Goal: Task Accomplishment & Management: Manage account settings

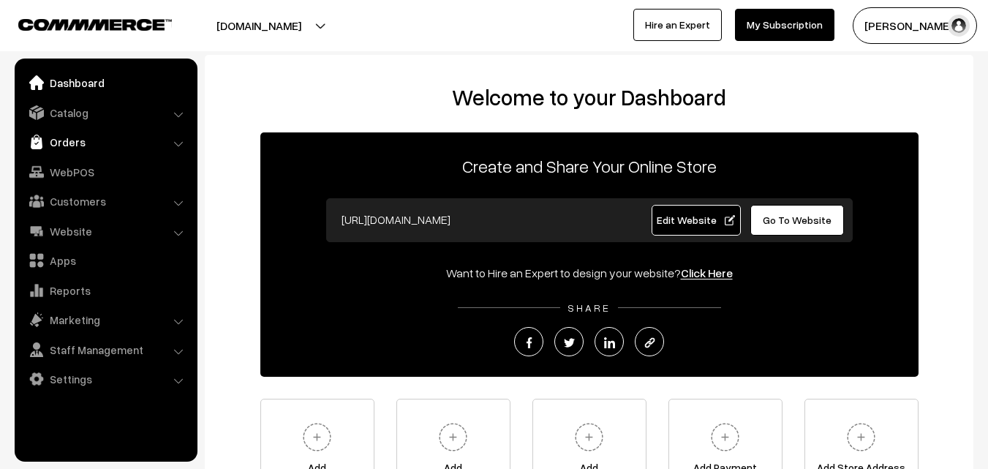
drag, startPoint x: 0, startPoint y: 0, endPoint x: 60, endPoint y: 143, distance: 155.4
click at [60, 143] on link "Orders" at bounding box center [105, 142] width 174 height 26
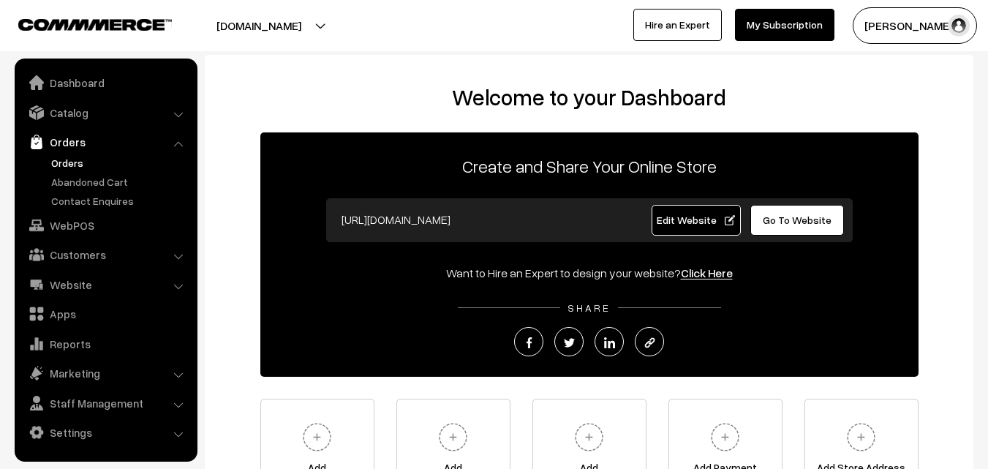
click at [60, 162] on link "Orders" at bounding box center [120, 162] width 145 height 15
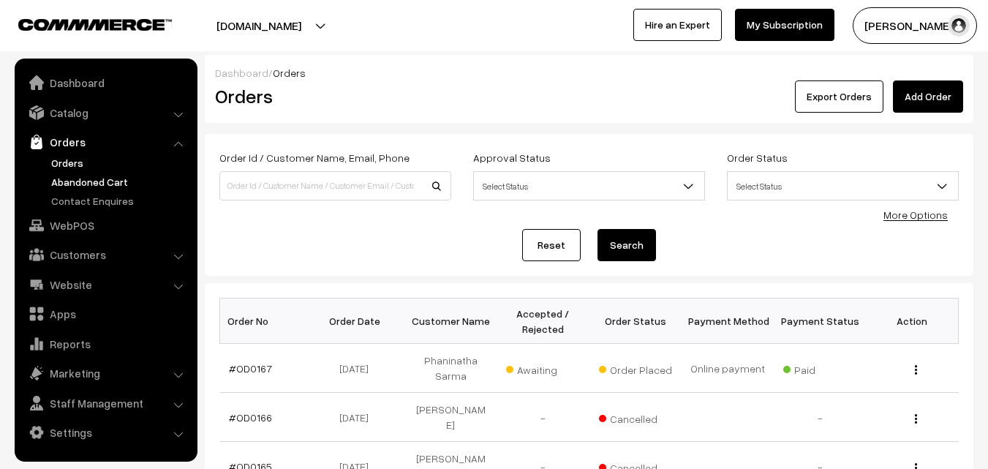
click at [83, 181] on link "Abandoned Cart" at bounding box center [120, 181] width 145 height 15
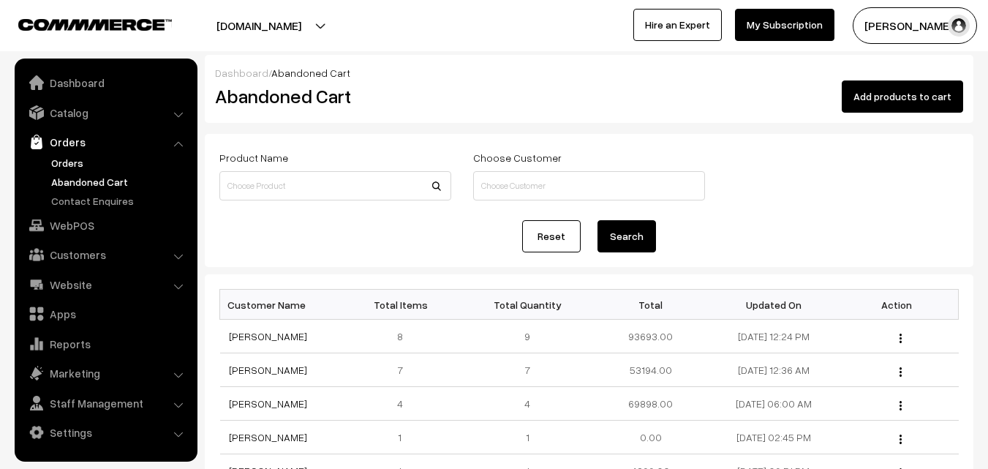
click at [74, 159] on link "Orders" at bounding box center [120, 162] width 145 height 15
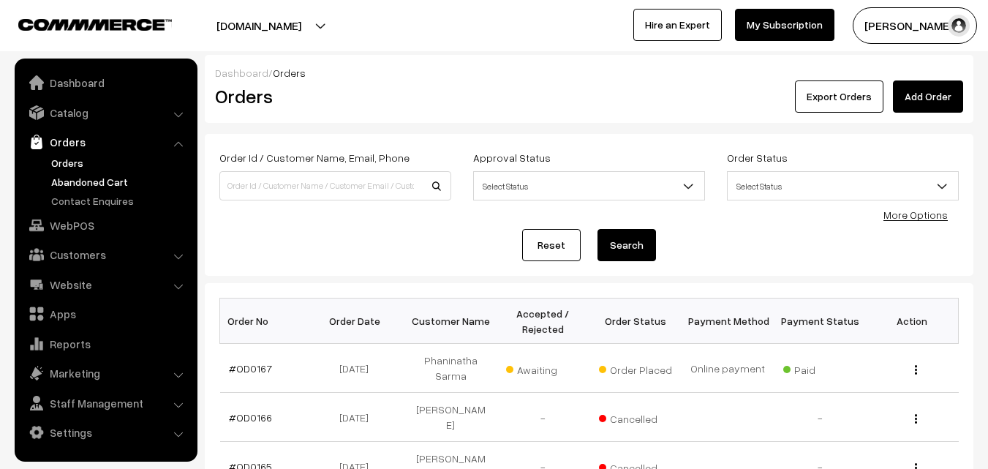
click at [80, 181] on link "Abandoned Cart" at bounding box center [120, 181] width 145 height 15
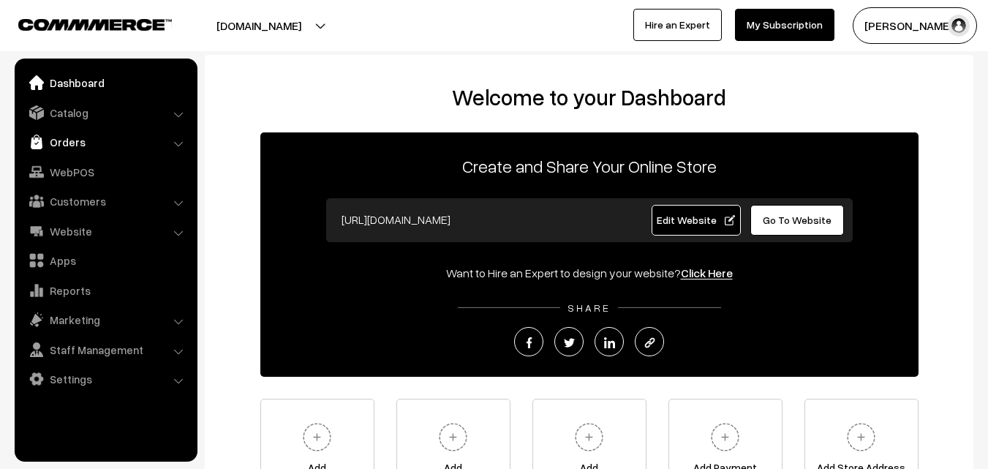
click at [67, 140] on link "Orders" at bounding box center [105, 142] width 174 height 26
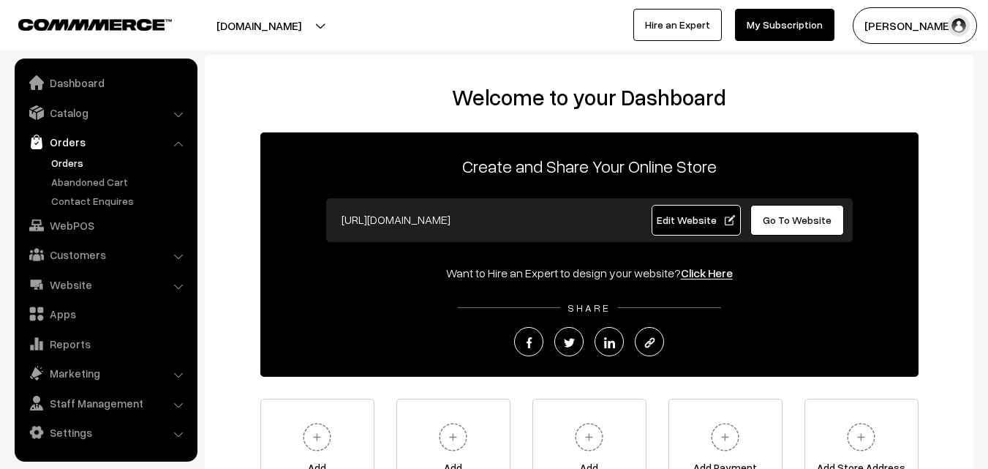
click at [77, 158] on link "Orders" at bounding box center [120, 162] width 145 height 15
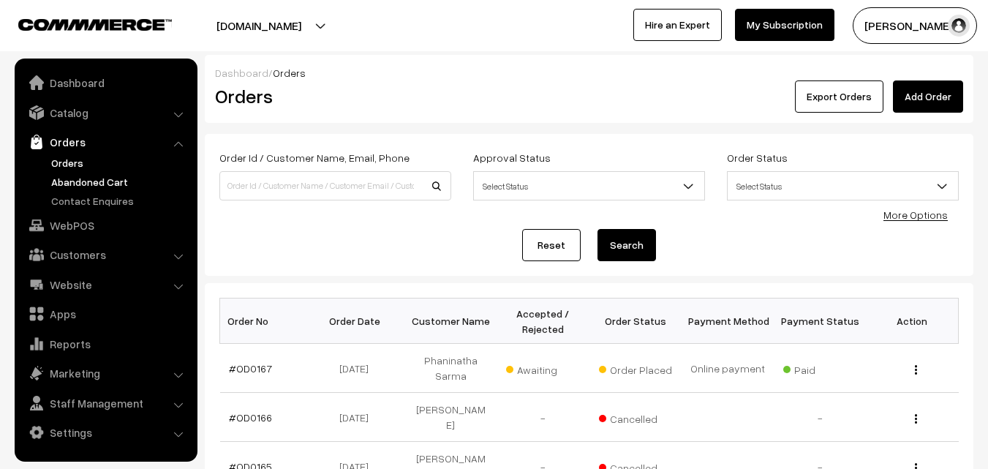
click at [83, 178] on link "Abandoned Cart" at bounding box center [120, 181] width 145 height 15
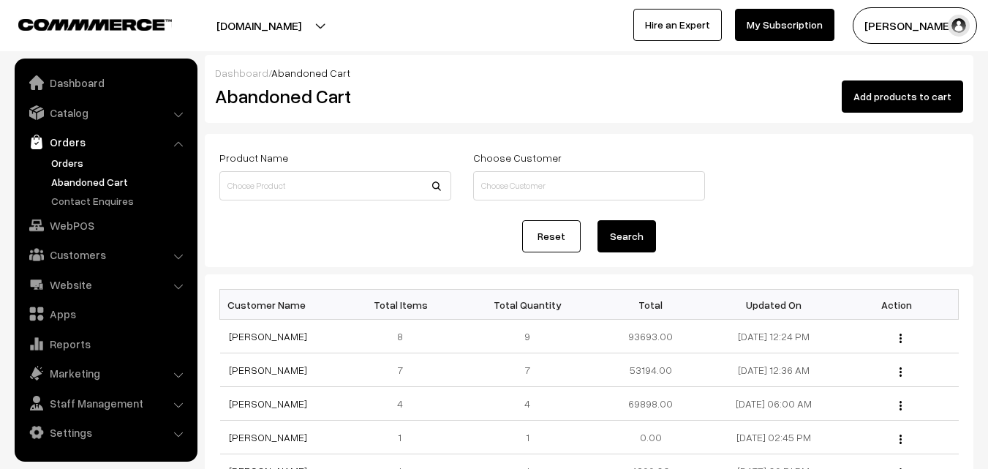
click at [76, 155] on link "Orders" at bounding box center [120, 162] width 145 height 15
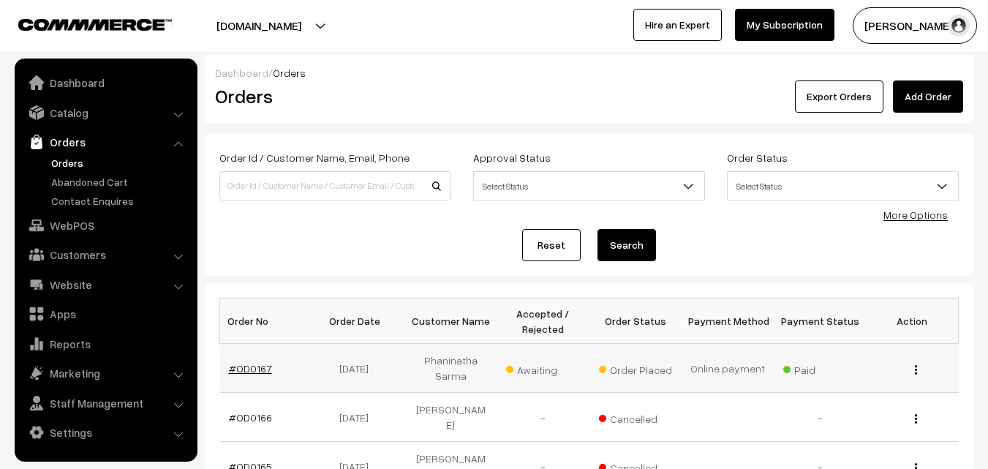
click at [249, 366] on link "#OD0167" at bounding box center [250, 368] width 43 height 12
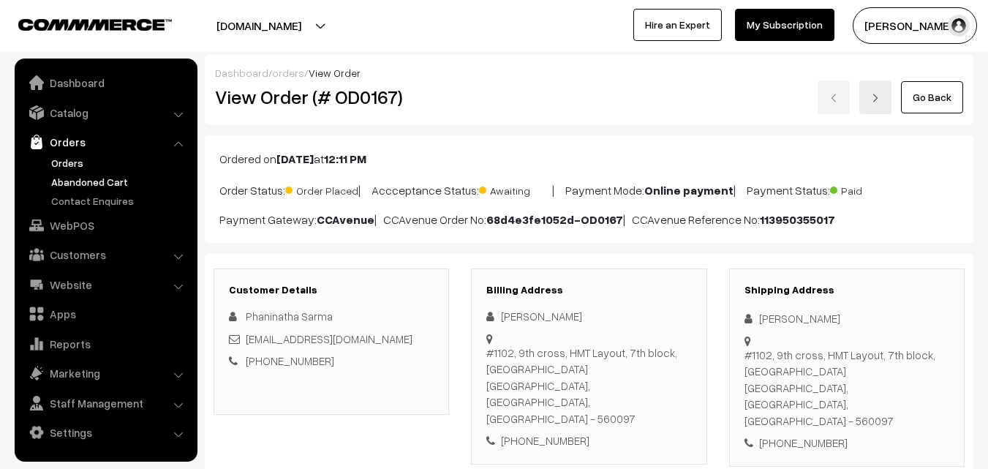
click at [72, 179] on link "Abandoned Cart" at bounding box center [120, 181] width 145 height 15
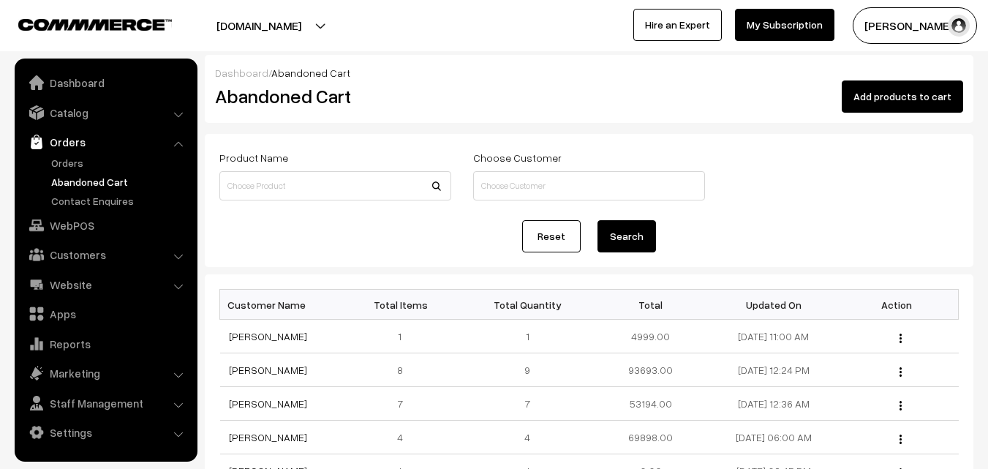
click at [67, 159] on link "Orders" at bounding box center [120, 162] width 145 height 15
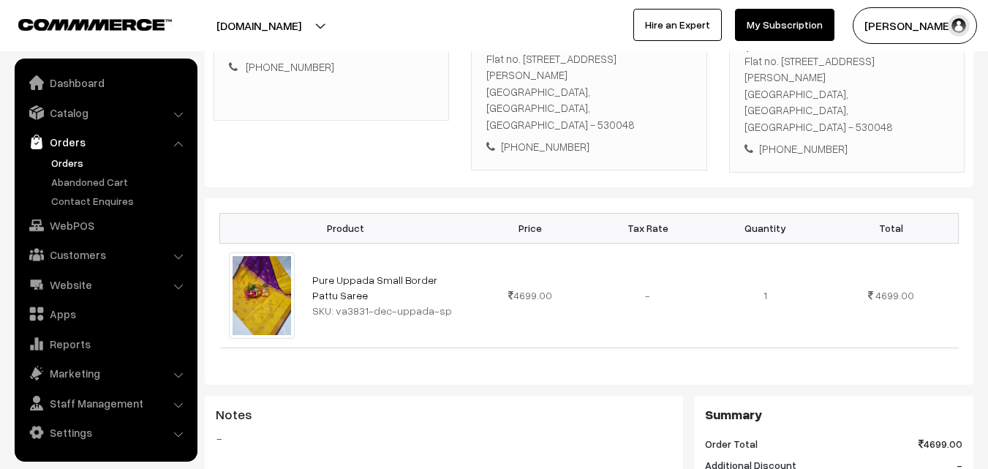
scroll to position [293, 0]
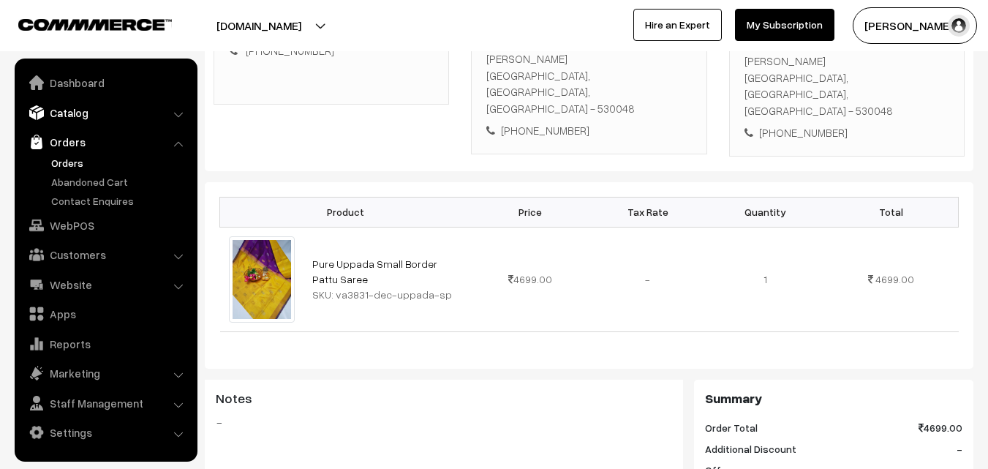
click at [61, 113] on link "Catalog" at bounding box center [105, 113] width 174 height 26
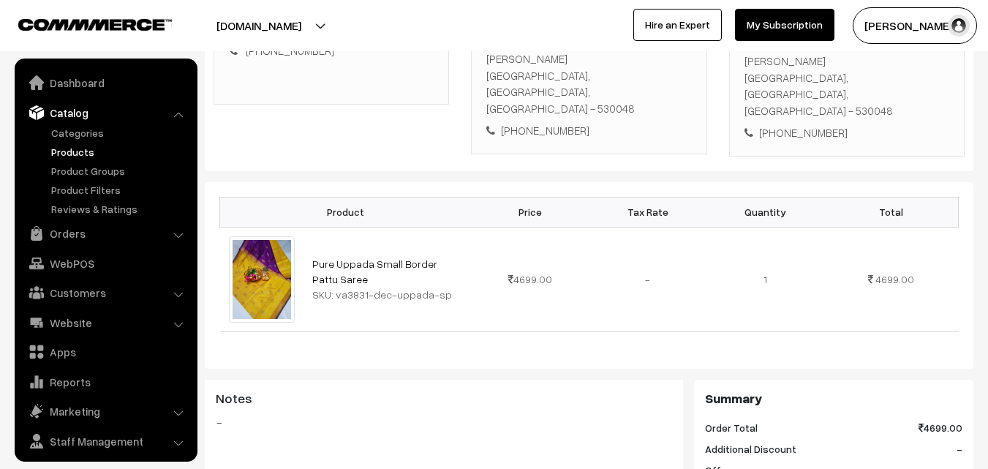
click at [68, 149] on link "Products" at bounding box center [120, 151] width 145 height 15
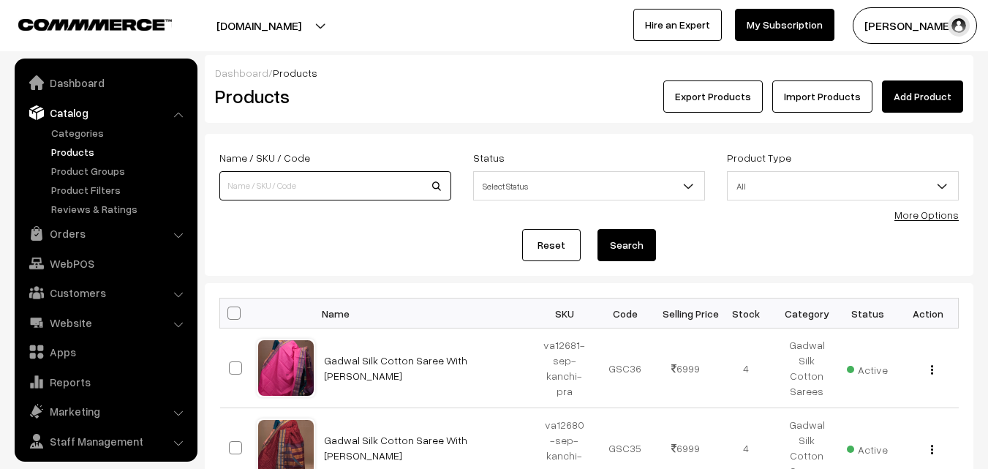
scroll to position [37, 0]
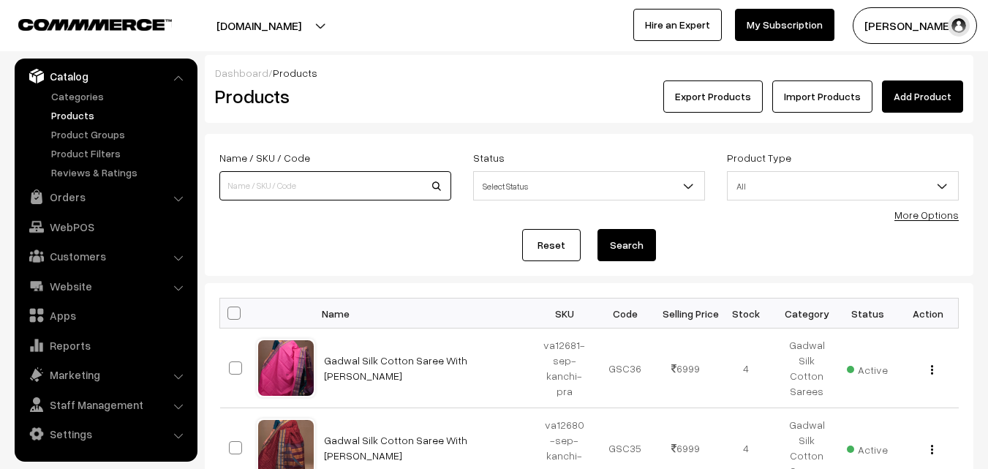
drag, startPoint x: 0, startPoint y: 0, endPoint x: 244, endPoint y: 183, distance: 305.2
click at [244, 183] on input at bounding box center [335, 185] width 232 height 29
type input "VA8962-may-uppada-sp"
click at [621, 255] on button "Search" at bounding box center [627, 245] width 59 height 32
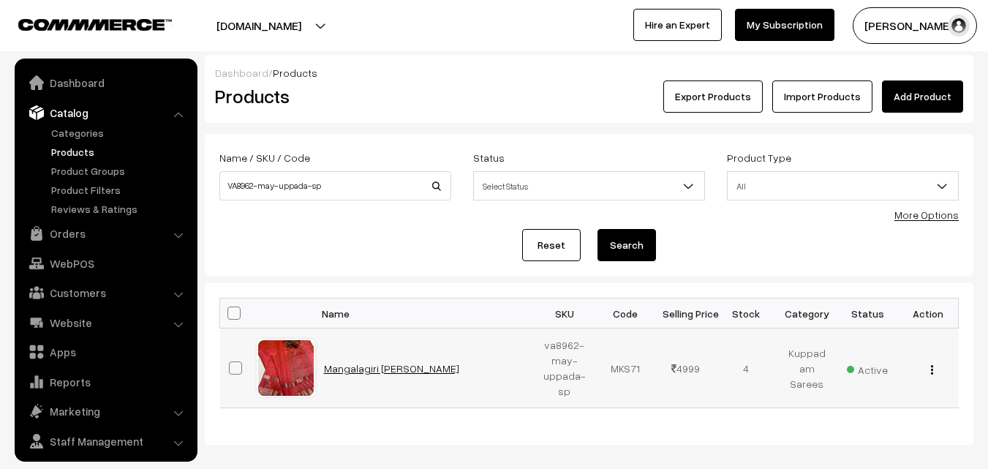
scroll to position [37, 0]
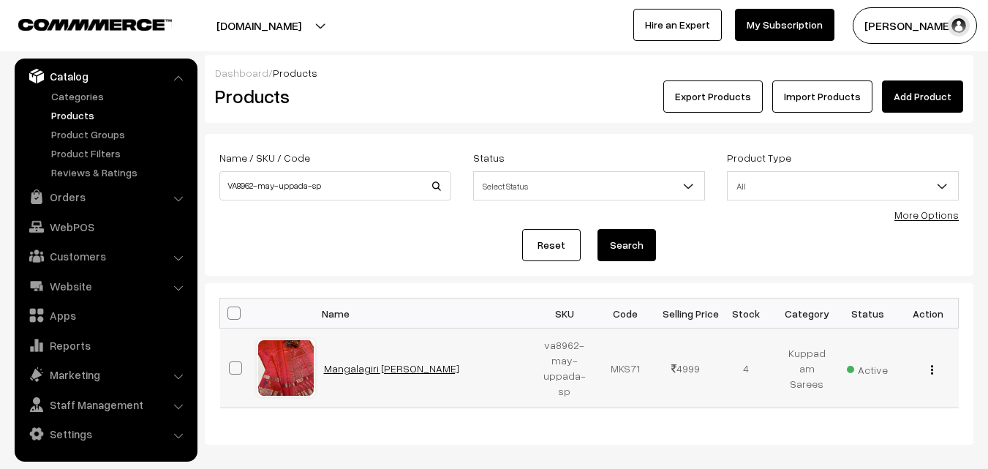
click at [374, 367] on link "Mangalagiri Kuppadam Saree" at bounding box center [391, 368] width 135 height 12
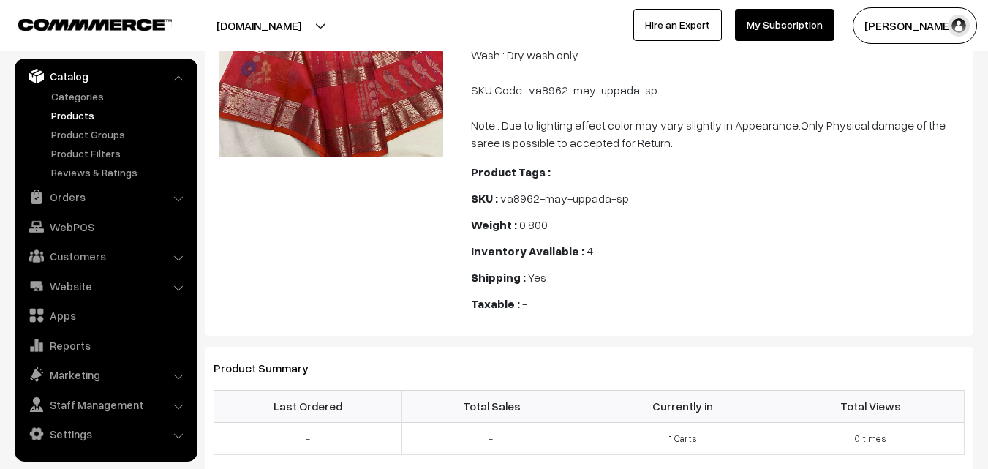
scroll to position [259, 0]
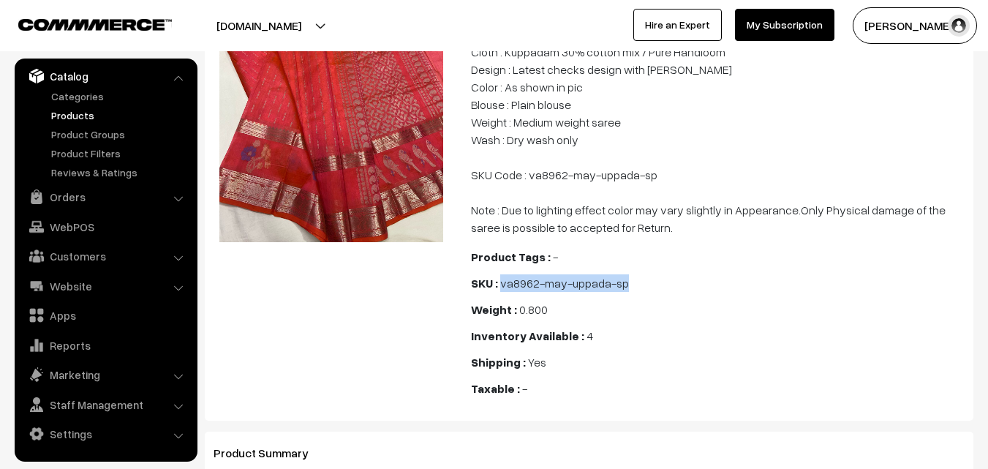
drag, startPoint x: 503, startPoint y: 280, endPoint x: 652, endPoint y: 282, distance: 149.3
click at [652, 282] on div "SKU : va8962-may-uppada-sp" at bounding box center [718, 283] width 494 height 18
copy span "va8962-may-uppada-sp"
click at [59, 114] on link "Products" at bounding box center [120, 115] width 145 height 15
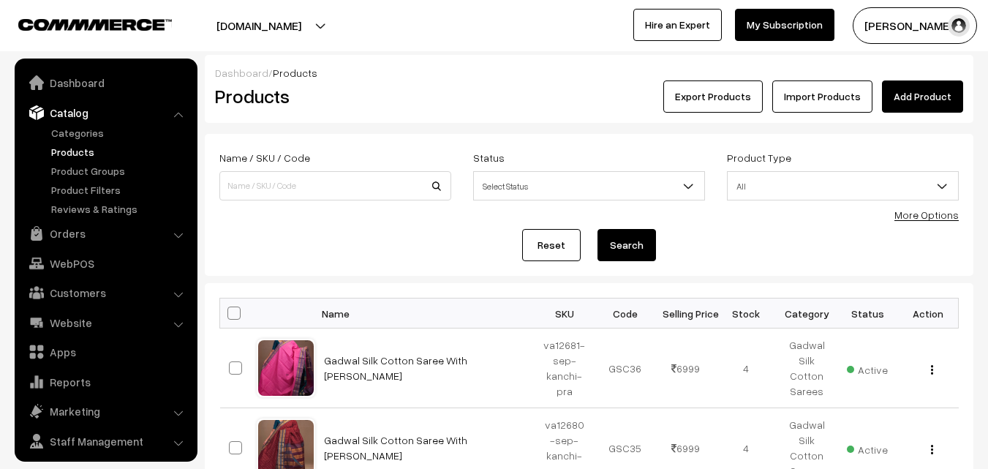
scroll to position [37, 0]
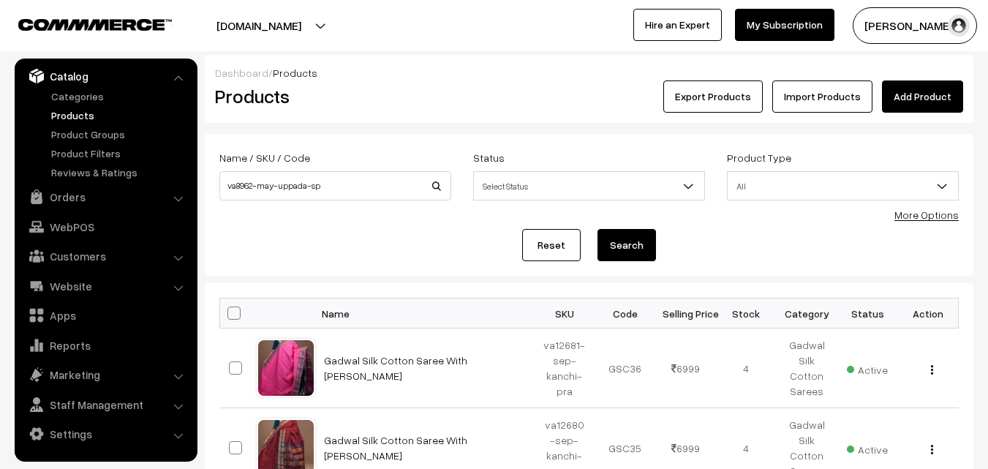
type input "va8962-may-uppada-sp"
click at [632, 242] on button "Search" at bounding box center [627, 245] width 59 height 32
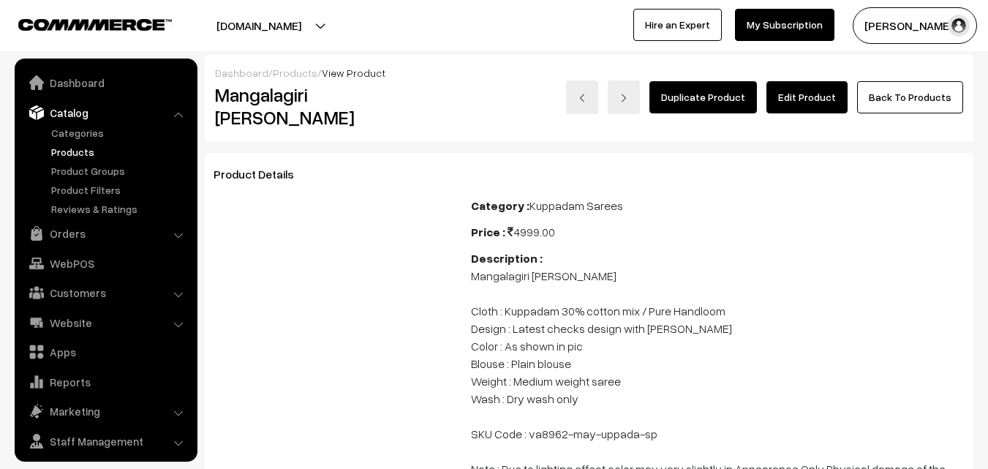
scroll to position [37, 0]
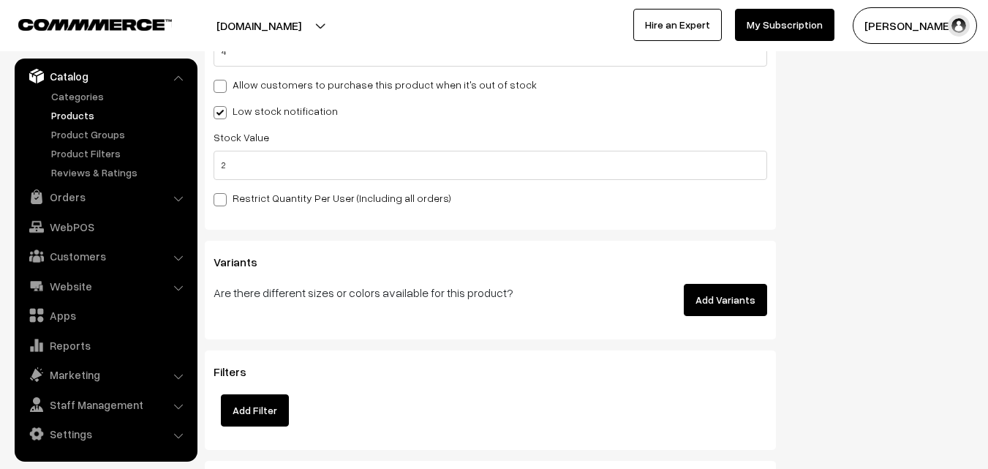
scroll to position [1504, 0]
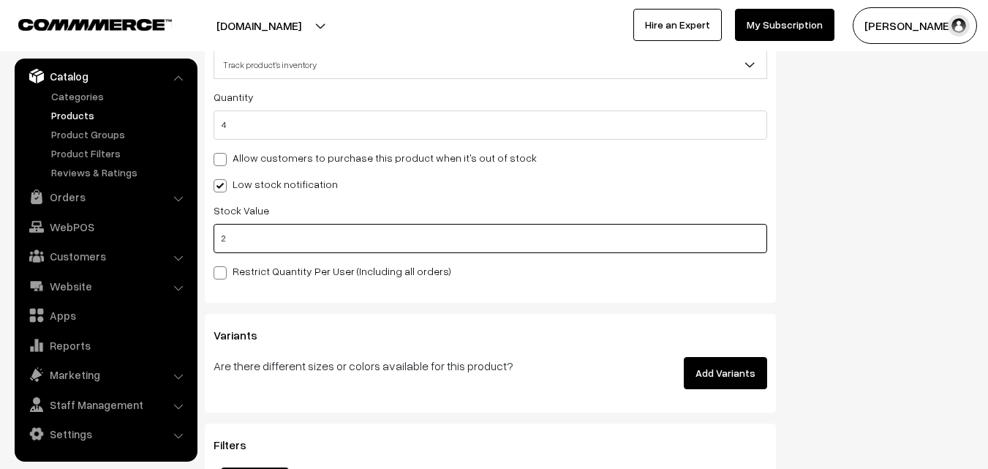
drag, startPoint x: 241, startPoint y: 241, endPoint x: 233, endPoint y: 241, distance: 8.8
click at [233, 241] on input "2" at bounding box center [491, 238] width 554 height 29
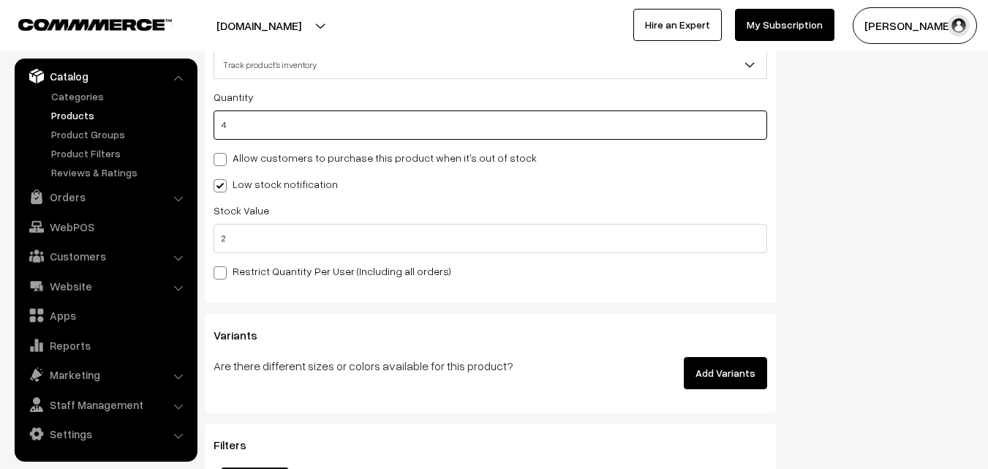
drag, startPoint x: 243, startPoint y: 132, endPoint x: 221, endPoint y: 127, distance: 22.7
click at [221, 127] on input "4" at bounding box center [491, 124] width 554 height 29
type input "0"
type input "4"
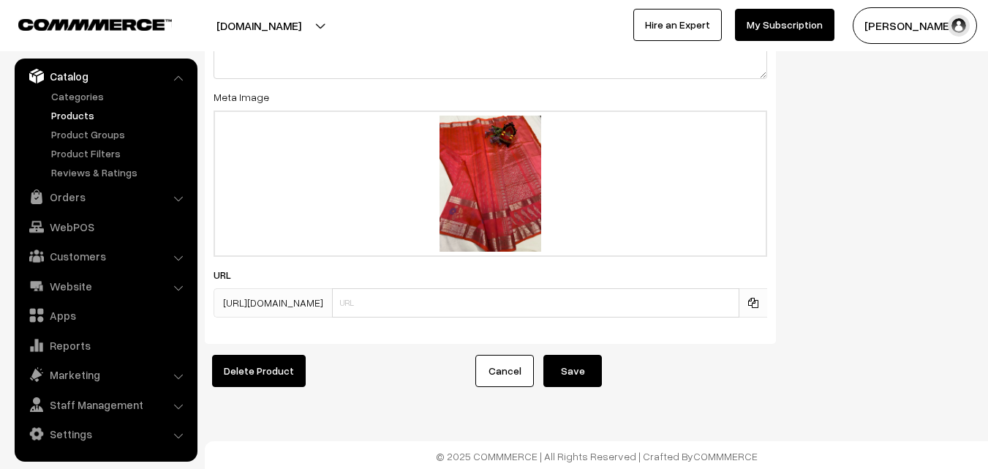
scroll to position [2262, 0]
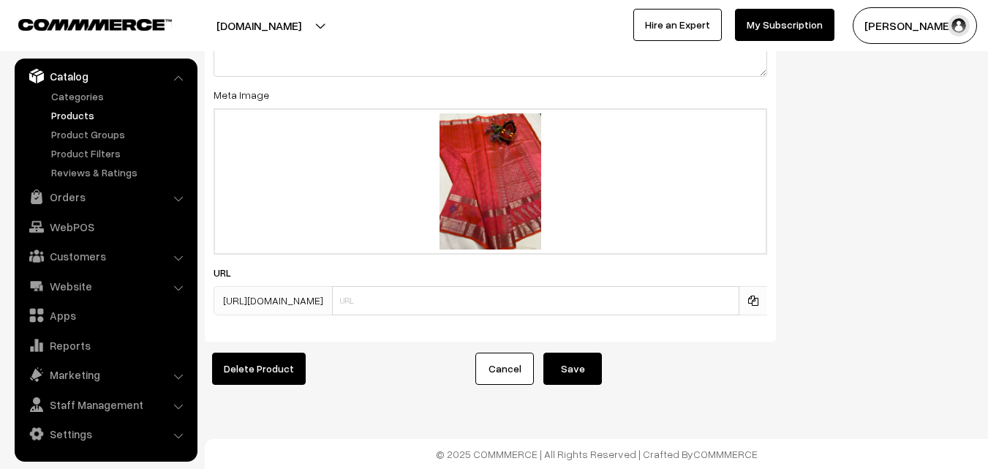
type input "0"
click at [565, 353] on button "Save" at bounding box center [573, 369] width 59 height 32
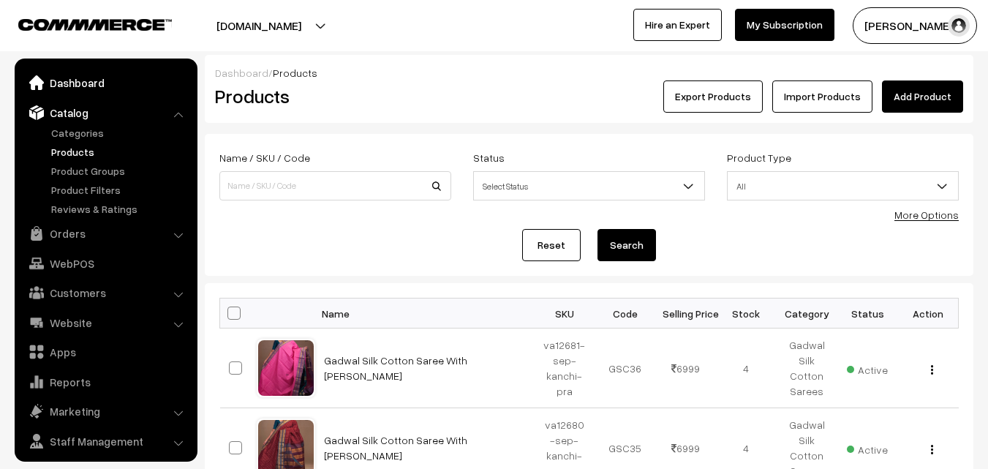
click at [71, 89] on link "Dashboard" at bounding box center [105, 83] width 174 height 26
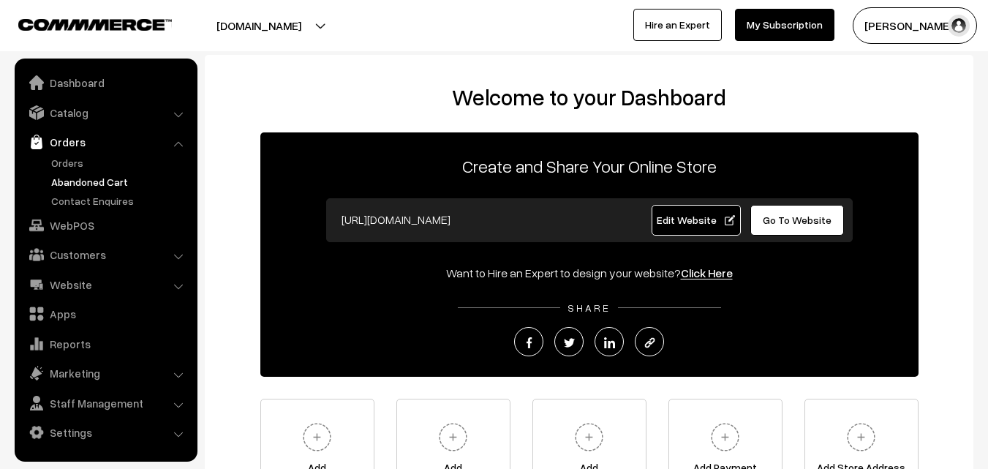
click at [68, 183] on link "Abandoned Cart" at bounding box center [120, 181] width 145 height 15
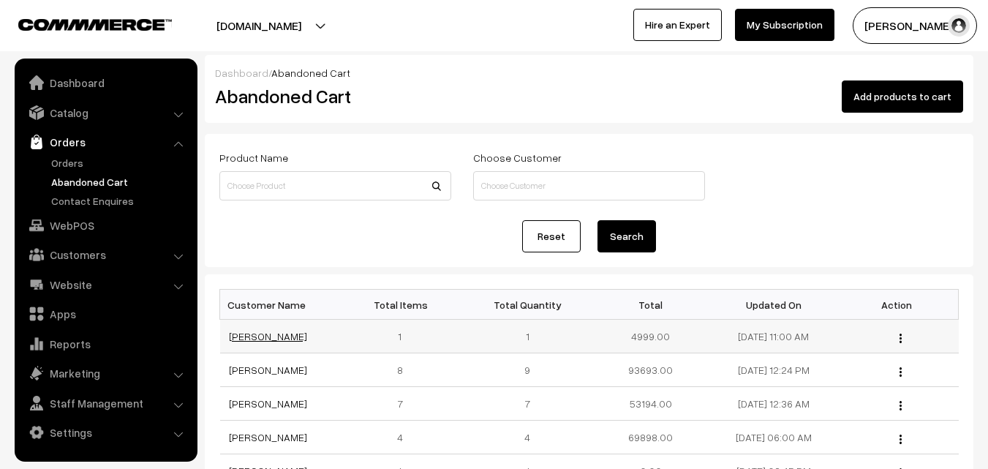
click at [247, 337] on link "[PERSON_NAME]" at bounding box center [268, 336] width 78 height 12
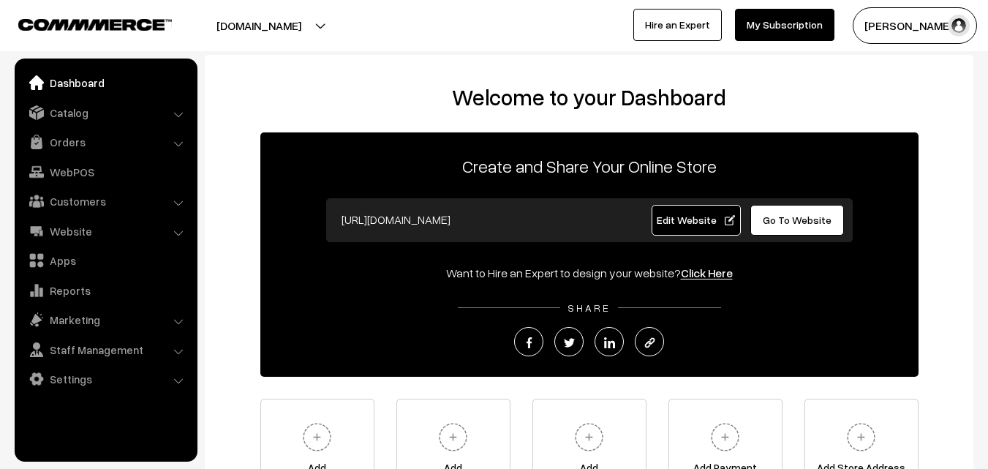
click at [85, 148] on link "Orders" at bounding box center [105, 142] width 174 height 26
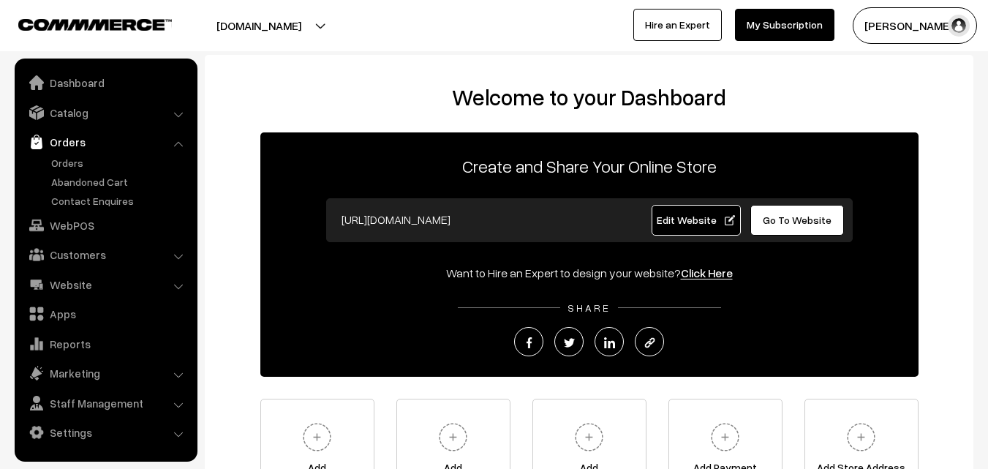
click at [80, 170] on ul "Orders" at bounding box center [106, 181] width 176 height 53
click at [75, 168] on link "Orders" at bounding box center [120, 162] width 145 height 15
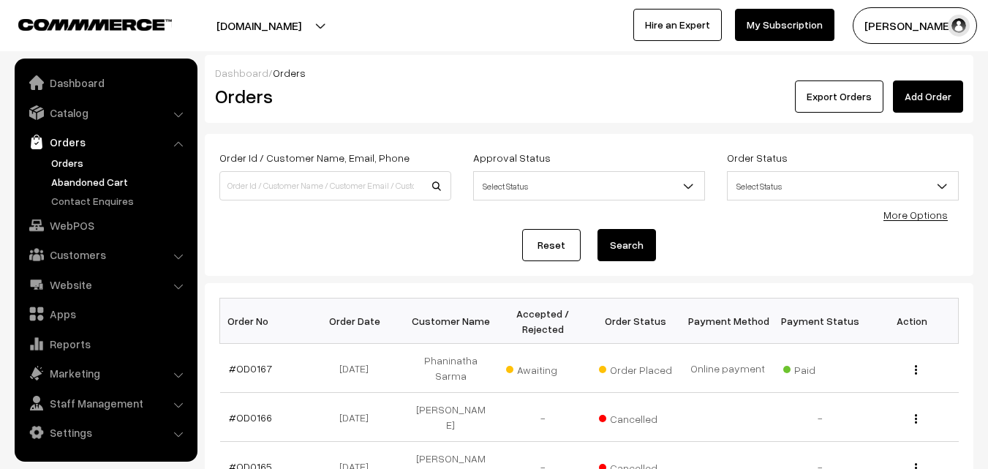
click at [91, 185] on link "Abandoned Cart" at bounding box center [120, 181] width 145 height 15
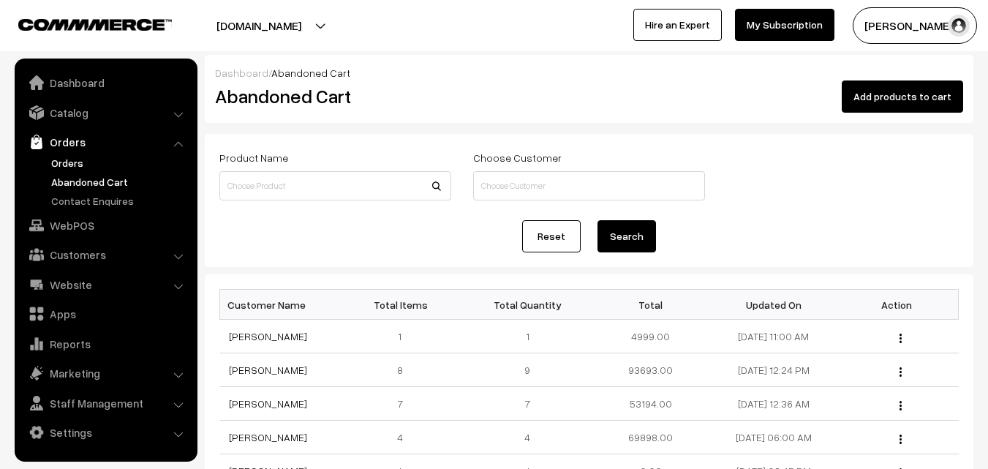
click at [82, 163] on link "Orders" at bounding box center [120, 162] width 145 height 15
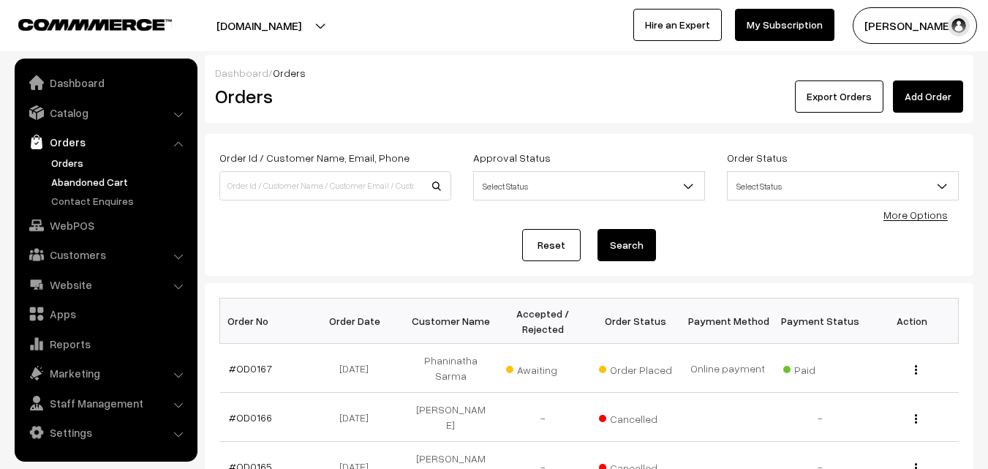
click at [87, 185] on link "Abandoned Cart" at bounding box center [120, 181] width 145 height 15
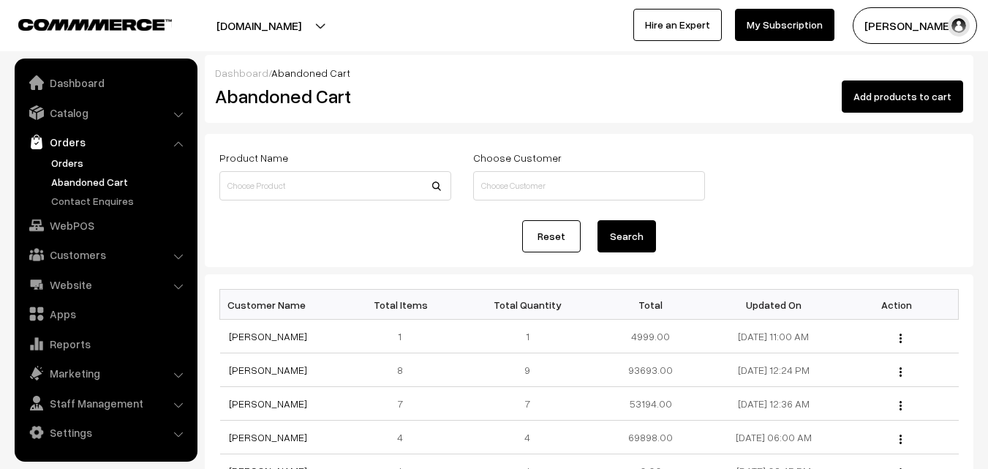
click at [78, 163] on link "Orders" at bounding box center [120, 162] width 145 height 15
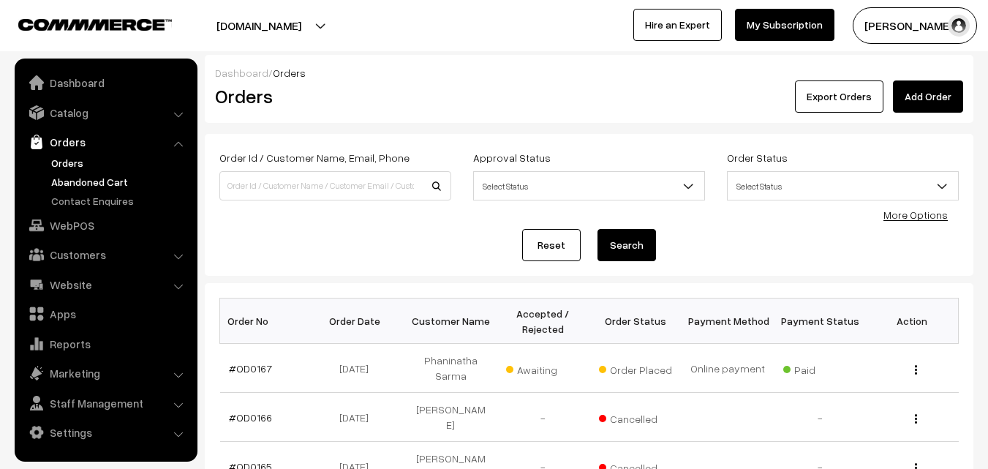
click at [85, 186] on link "Abandoned Cart" at bounding box center [120, 181] width 145 height 15
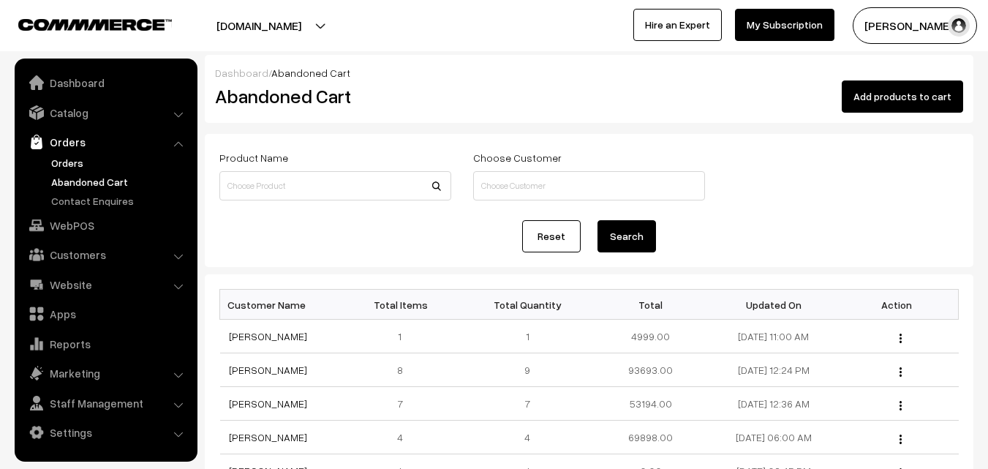
click at [79, 163] on link "Orders" at bounding box center [120, 162] width 145 height 15
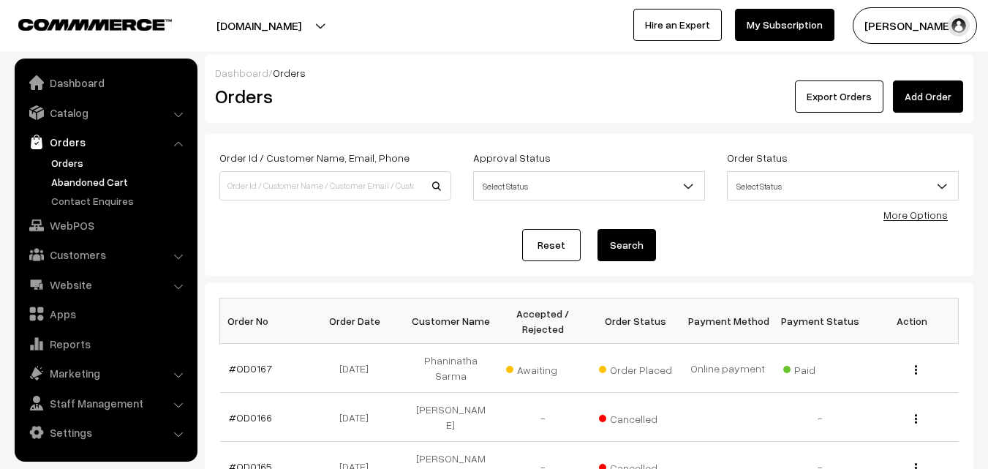
click at [105, 179] on link "Abandoned Cart" at bounding box center [120, 181] width 145 height 15
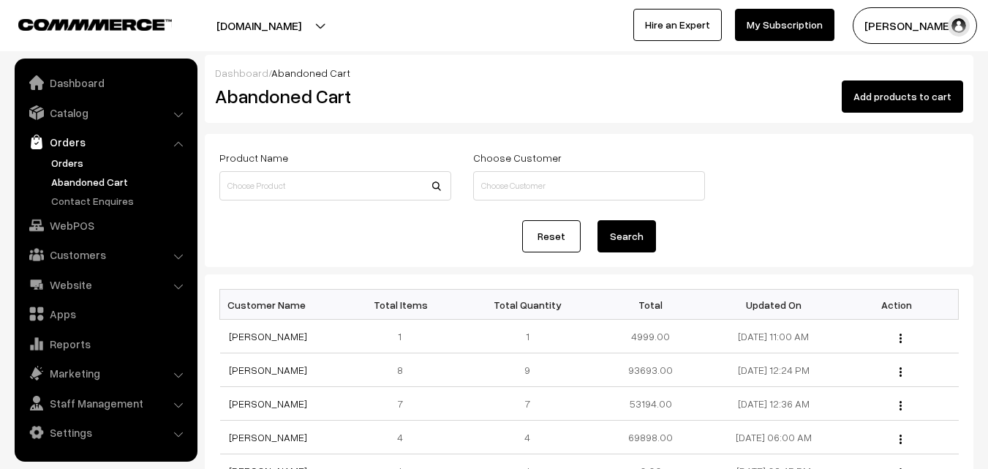
click at [54, 159] on link "Orders" at bounding box center [120, 162] width 145 height 15
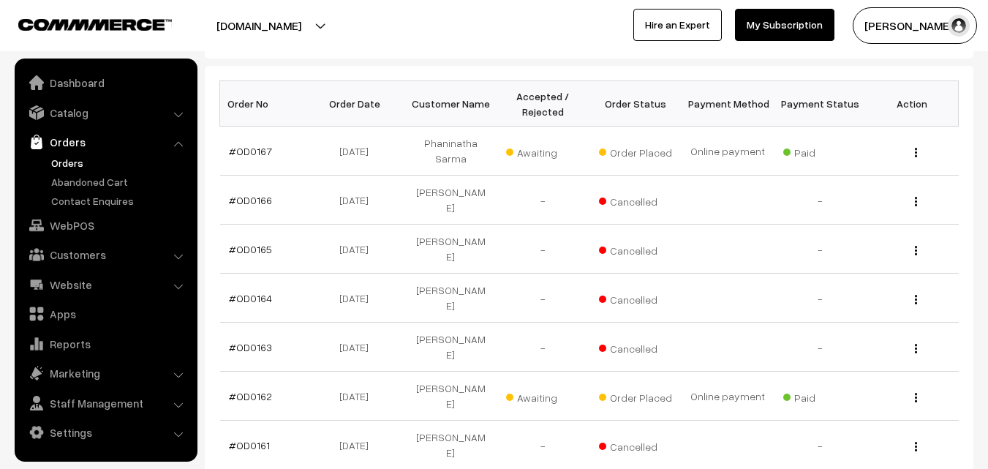
scroll to position [219, 0]
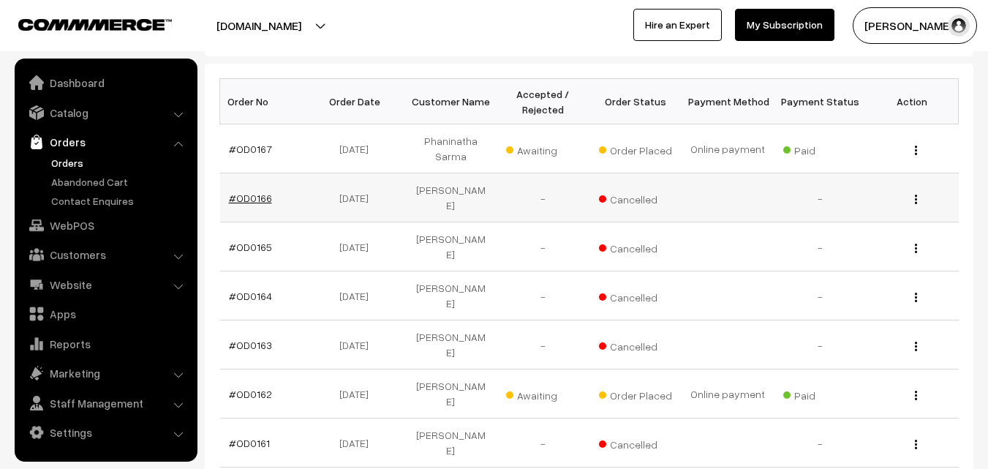
click at [255, 192] on link "#OD0166" at bounding box center [250, 198] width 43 height 12
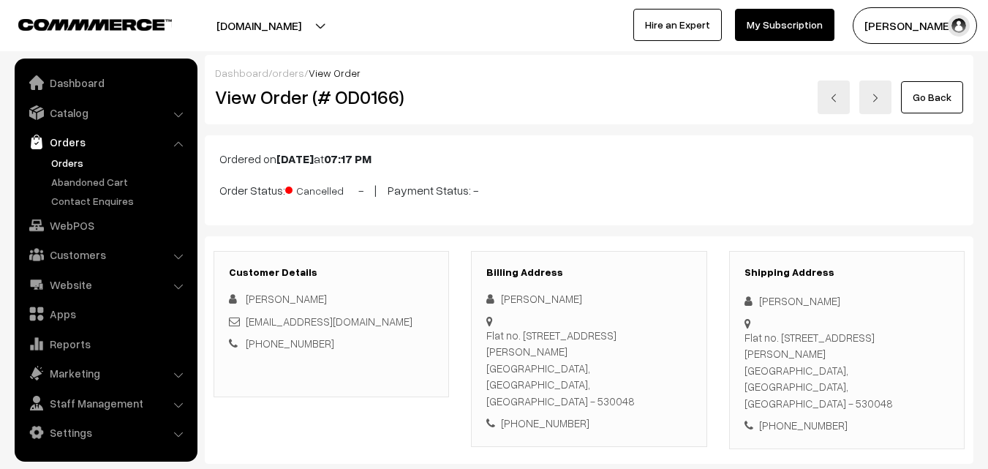
scroll to position [293, 0]
